Goal: Communication & Community: Connect with others

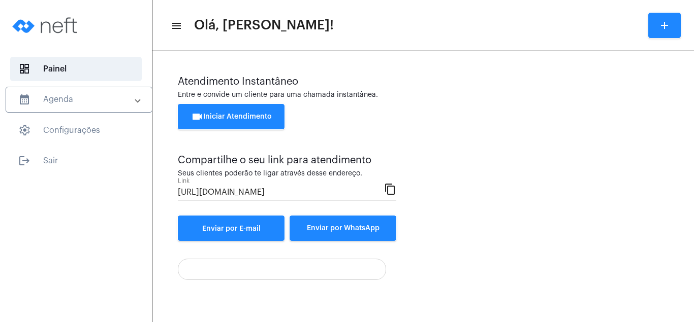
scroll to position [54, 0]
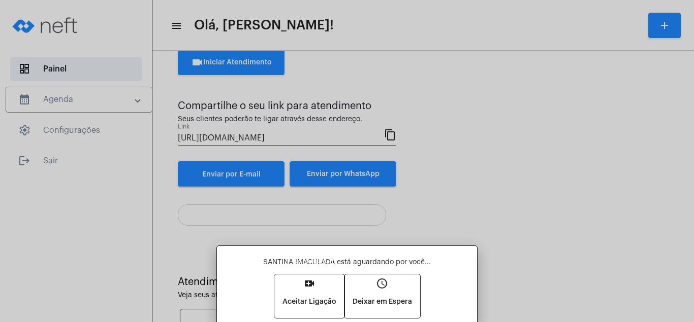
click at [307, 283] on mat-icon "video_call" at bounding box center [309, 284] width 12 height 12
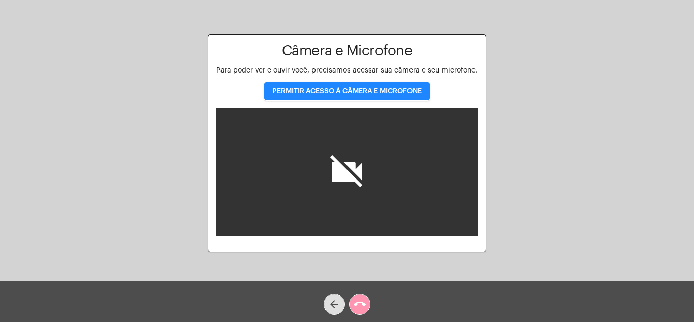
click at [337, 87] on button "PERMITIR ACESSO À CÂMERA E MICROFONE" at bounding box center [347, 91] width 166 height 18
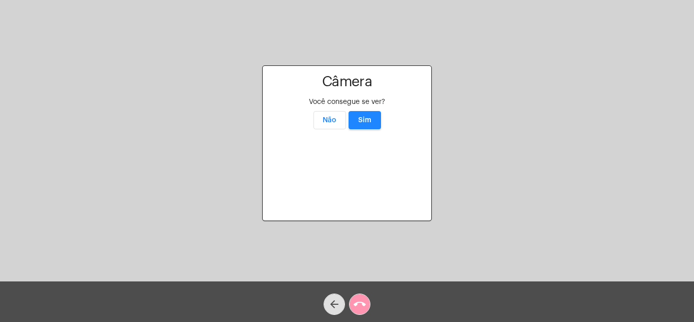
click at [364, 117] on span "Sim" at bounding box center [364, 120] width 13 height 7
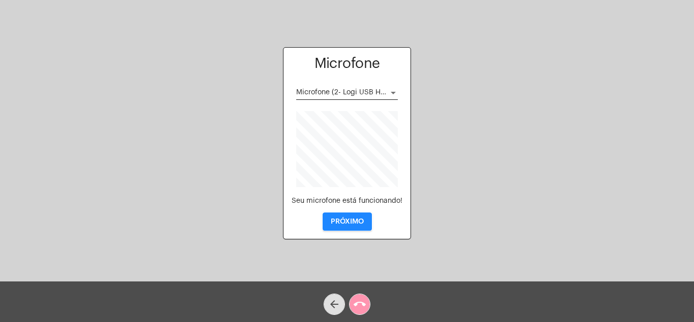
click at [358, 215] on button "PRÓXIMO" at bounding box center [346, 222] width 49 height 18
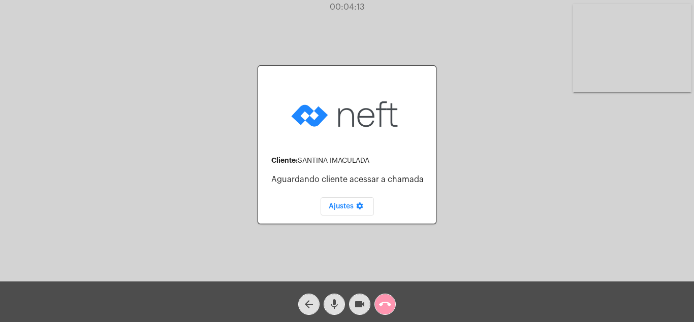
click at [381, 300] on mat-icon "call_end" at bounding box center [385, 305] width 12 height 12
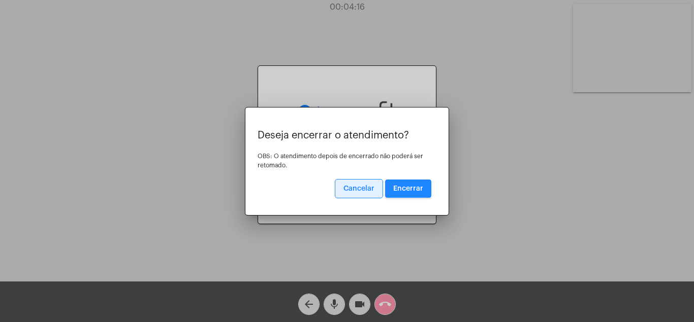
click at [411, 185] on span "Encerrar" at bounding box center [408, 188] width 30 height 7
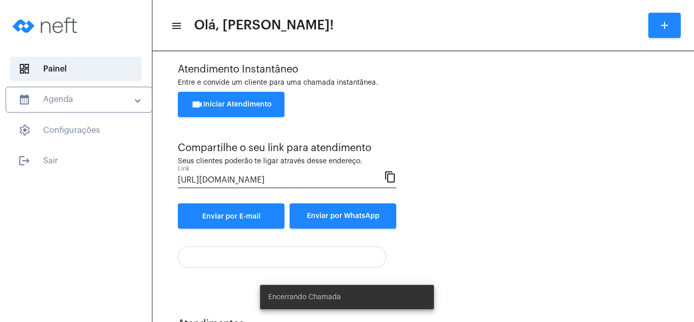
scroll to position [185, 0]
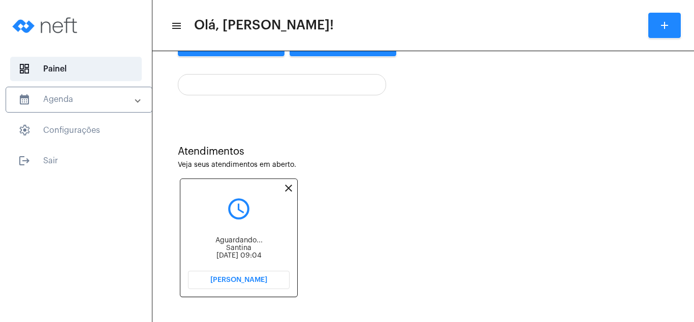
click at [239, 277] on span "[PERSON_NAME]" at bounding box center [238, 280] width 57 height 7
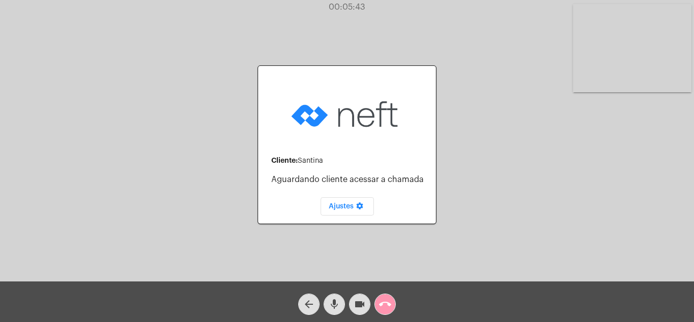
click at [384, 302] on mat-icon "call_end" at bounding box center [385, 305] width 12 height 12
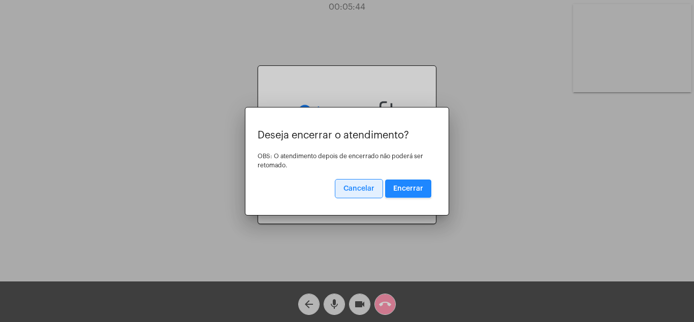
click at [410, 180] on button "Encerrar" at bounding box center [408, 189] width 46 height 18
